Goal: Information Seeking & Learning: Learn about a topic

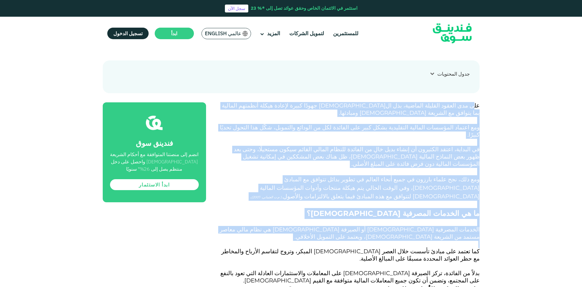
drag, startPoint x: 475, startPoint y: 102, endPoint x: 387, endPoint y: 211, distance: 140.7
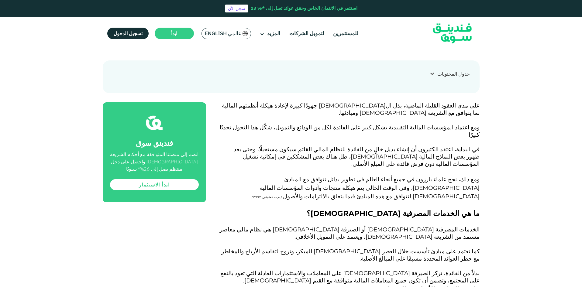
click at [383, 263] on p at bounding box center [350, 266] width 260 height 7
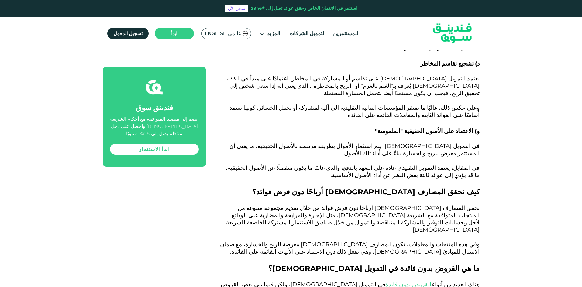
scroll to position [790, 0]
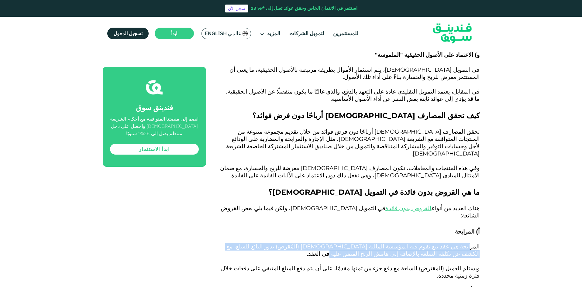
drag, startPoint x: 462, startPoint y: 171, endPoint x: 433, endPoint y: 176, distance: 30.0
click at [433, 244] on p "المرابحة هي عقد بيع تقوم فيه المؤسسة المالية [DEMOGRAPHIC_DATA] (المُقرض) بدور …" at bounding box center [350, 251] width 260 height 15
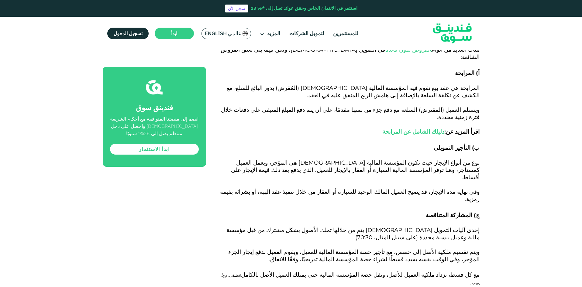
scroll to position [973, 0]
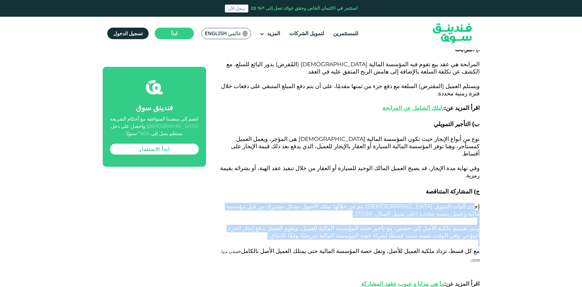
drag, startPoint x: 470, startPoint y: 104, endPoint x: 387, endPoint y: 134, distance: 88.1
click at [387, 134] on div "على مدى العقود القليلة الماضية، بذل ال[DEMOGRAPHIC_DATA] جهودًا كبيرة لإعادة هي…" at bounding box center [350, 233] width 260 height 1599
click at [387, 240] on p at bounding box center [350, 243] width 260 height 7
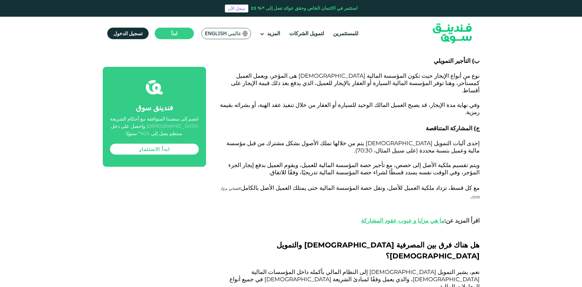
scroll to position [1155, 0]
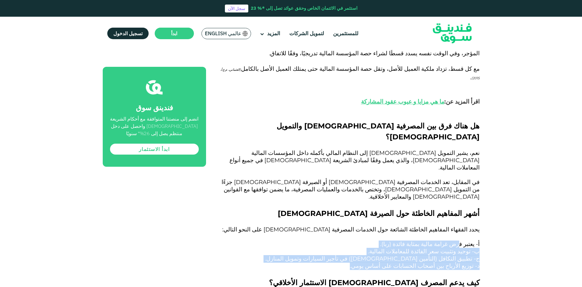
drag, startPoint x: 463, startPoint y: 103, endPoint x: 363, endPoint y: 123, distance: 101.8
click at [363, 123] on div "على مدى العقود القليلة الماضية، بذل ال[DEMOGRAPHIC_DATA] جهودًا كبيرة لإعادة هي…" at bounding box center [350, 50] width 260 height 1599
click at [363, 263] on p "د- توزيع الأرباح بين أصحاب الحسابات على أساس يومي." at bounding box center [350, 266] width 260 height 7
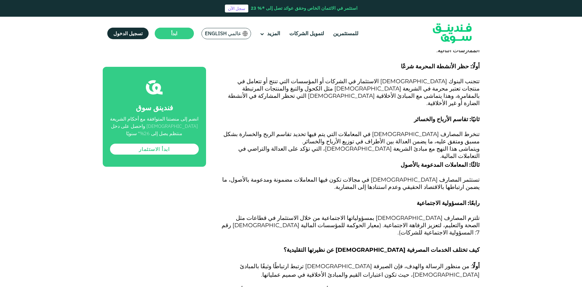
scroll to position [1520, 0]
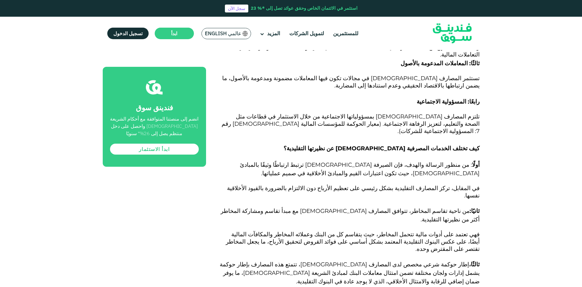
drag, startPoint x: 463, startPoint y: 87, endPoint x: 397, endPoint y: 132, distance: 80.5
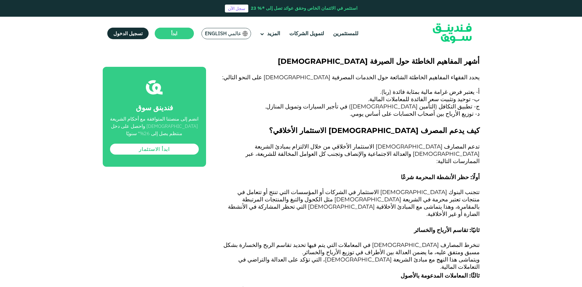
scroll to position [1307, 0]
drag, startPoint x: 479, startPoint y: 138, endPoint x: 334, endPoint y: 220, distance: 166.4
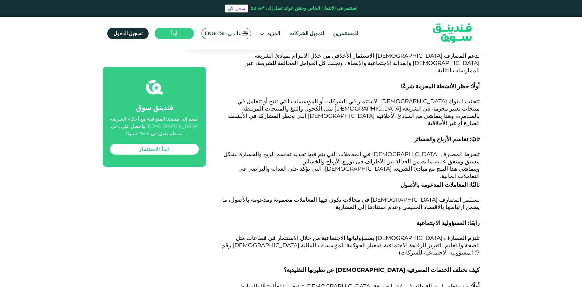
drag, startPoint x: 471, startPoint y: 128, endPoint x: 353, endPoint y: 179, distance: 129.1
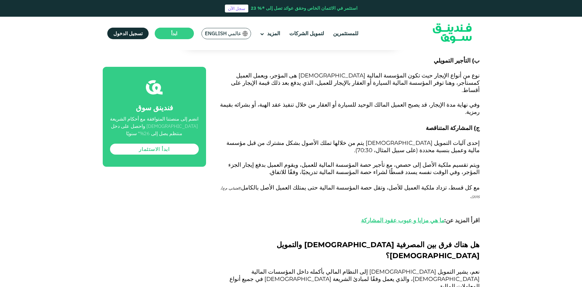
scroll to position [997, 0]
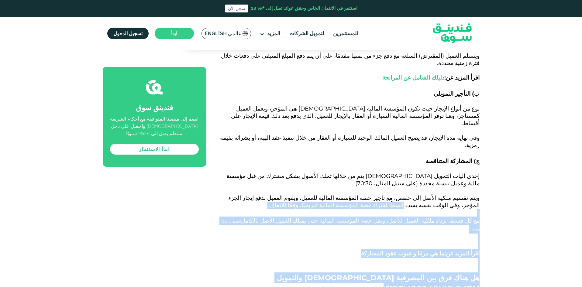
drag, startPoint x: 484, startPoint y: 92, endPoint x: 398, endPoint y: 216, distance: 150.9
click at [398, 216] on div "الصفحة الرئيسية المدونة الامتثال للشريعة [DATE]" at bounding box center [291, 186] width 582 height 2257
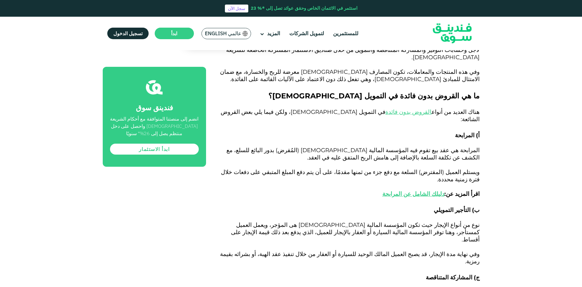
scroll to position [876, 0]
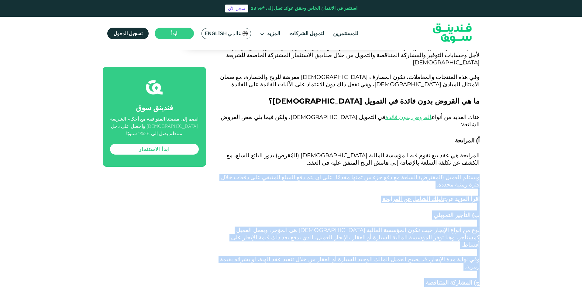
drag, startPoint x: 486, startPoint y: 98, endPoint x: 391, endPoint y: 190, distance: 132.0
click at [391, 287] on p at bounding box center [350, 290] width 260 height 7
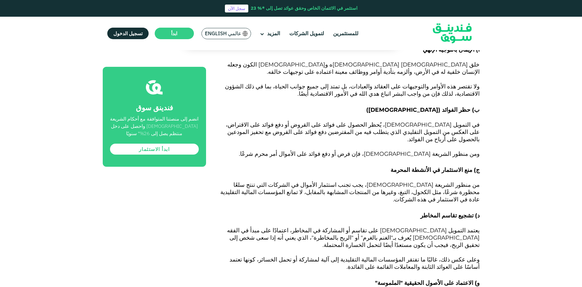
scroll to position [541, 0]
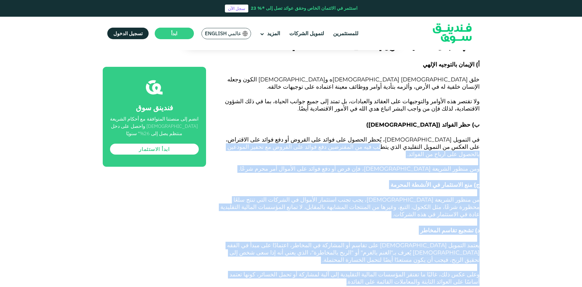
drag, startPoint x: 454, startPoint y: 142, endPoint x: 371, endPoint y: 219, distance: 113.2
click at [371, 286] on p at bounding box center [350, 289] width 260 height 7
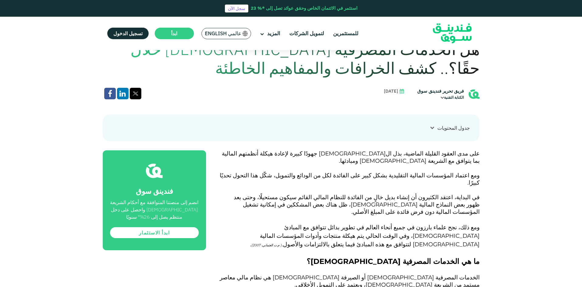
scroll to position [237, 0]
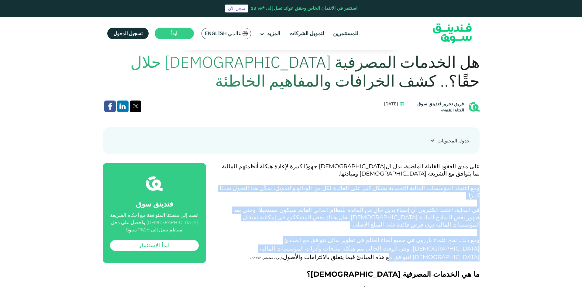
drag, startPoint x: 481, startPoint y: 179, endPoint x: 370, endPoint y: 234, distance: 124.0
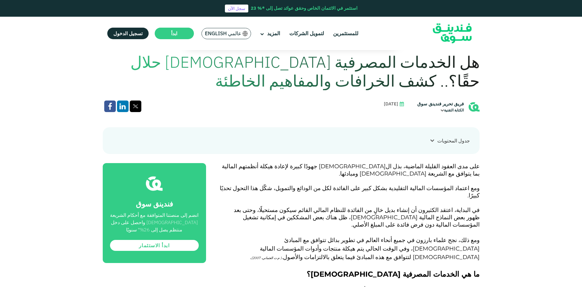
drag, startPoint x: 369, startPoint y: 234, endPoint x: 373, endPoint y: 230, distance: 5.6
click at [369, 262] on p at bounding box center [350, 265] width 260 height 7
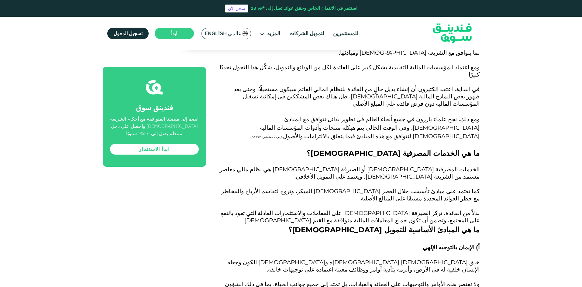
scroll to position [359, 0]
